Goal: Book appointment/travel/reservation

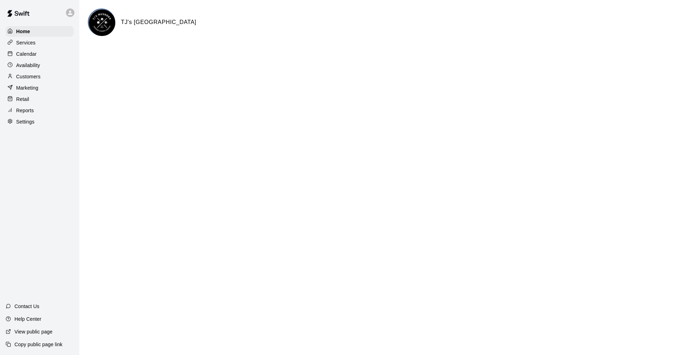
click at [41, 58] on div "Calendar" at bounding box center [40, 54] width 68 height 11
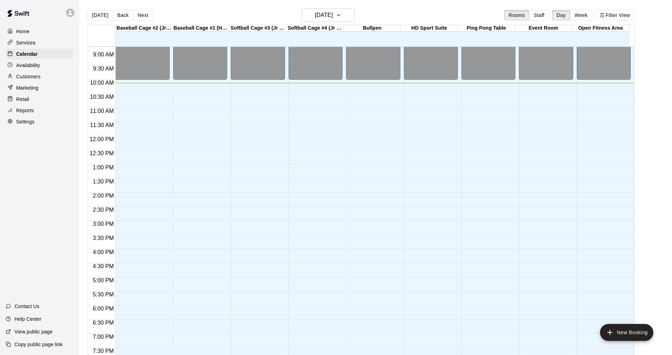
scroll to position [285, 0]
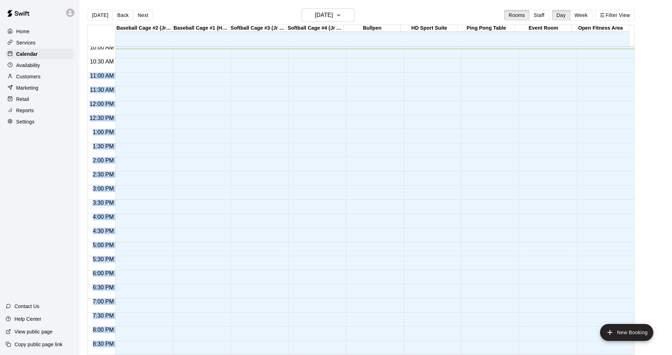
drag, startPoint x: 115, startPoint y: 60, endPoint x: 134, endPoint y: 55, distance: 19.6
click at [134, 55] on div "12:00 AM 12:30 AM 1:00 AM 1:30 AM 2:00 AM 2:30 AM 3:00 AM 3:30 AM 4:00 AM 4:30 …" at bounding box center [361, 204] width 546 height 317
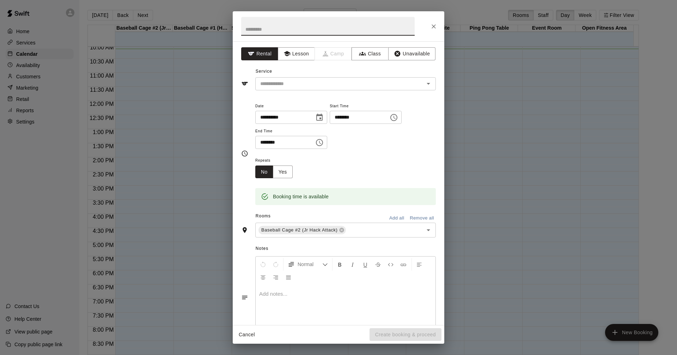
click at [232, 121] on div "**********" at bounding box center [338, 177] width 677 height 355
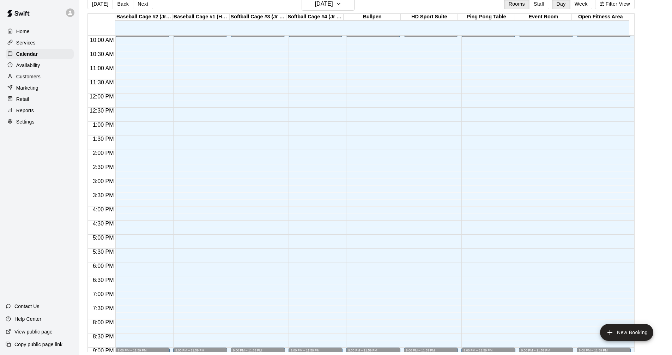
scroll to position [280, 0]
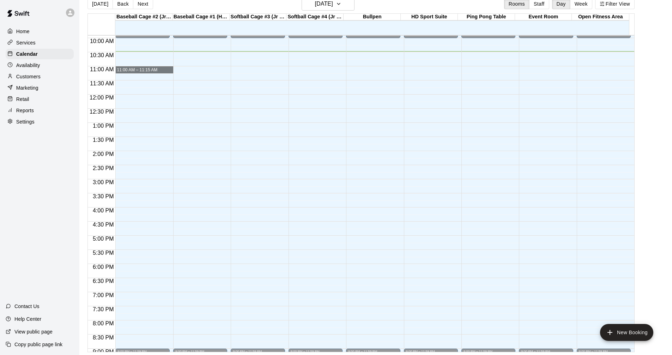
drag, startPoint x: 156, startPoint y: 69, endPoint x: 222, endPoint y: 71, distance: 65.6
click at [222, 71] on div "12:00 AM 12:30 AM 1:00 AM 1:30 AM 2:00 AM 2:30 AM 3:00 AM 3:30 AM 4:00 AM 4:30 …" at bounding box center [361, 193] width 546 height 317
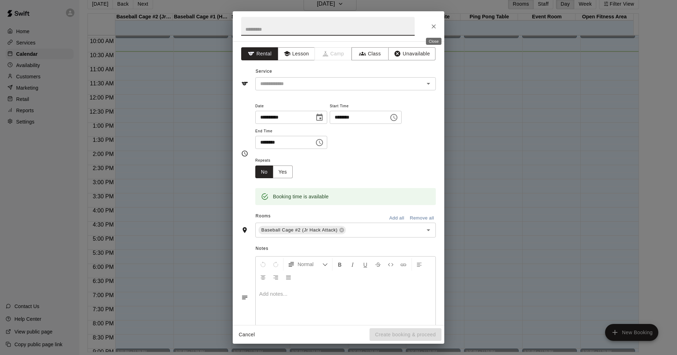
click at [434, 24] on icon "Close" at bounding box center [433, 26] width 7 height 7
